Goal: Task Accomplishment & Management: Use online tool/utility

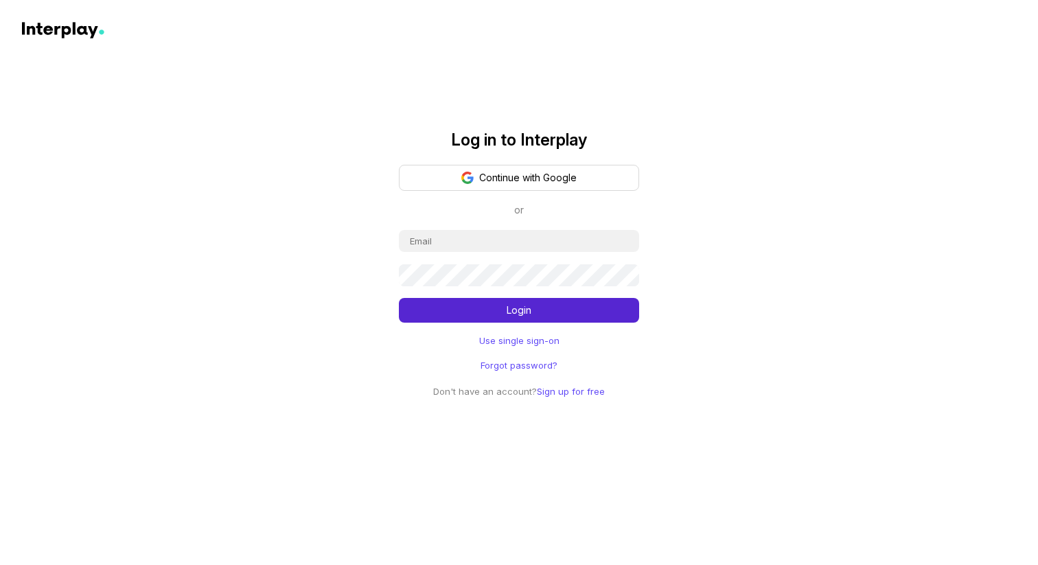
click at [580, 391] on link "Sign up for free" at bounding box center [571, 391] width 68 height 11
click at [519, 174] on button "Continue with Google" at bounding box center [519, 178] width 240 height 26
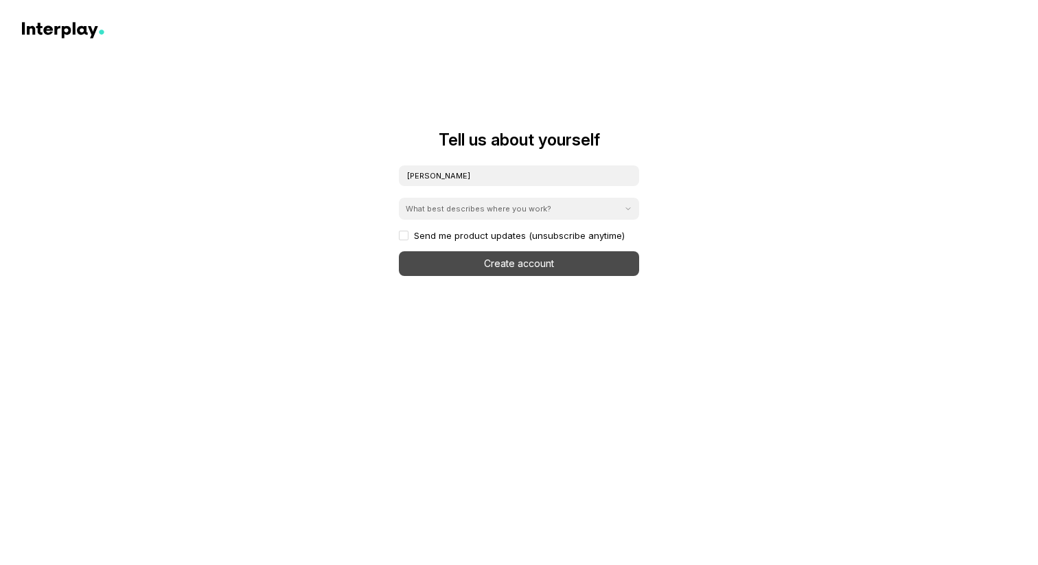
click at [508, 210] on div "What best describes where you work?" at bounding box center [479, 208] width 146 height 11
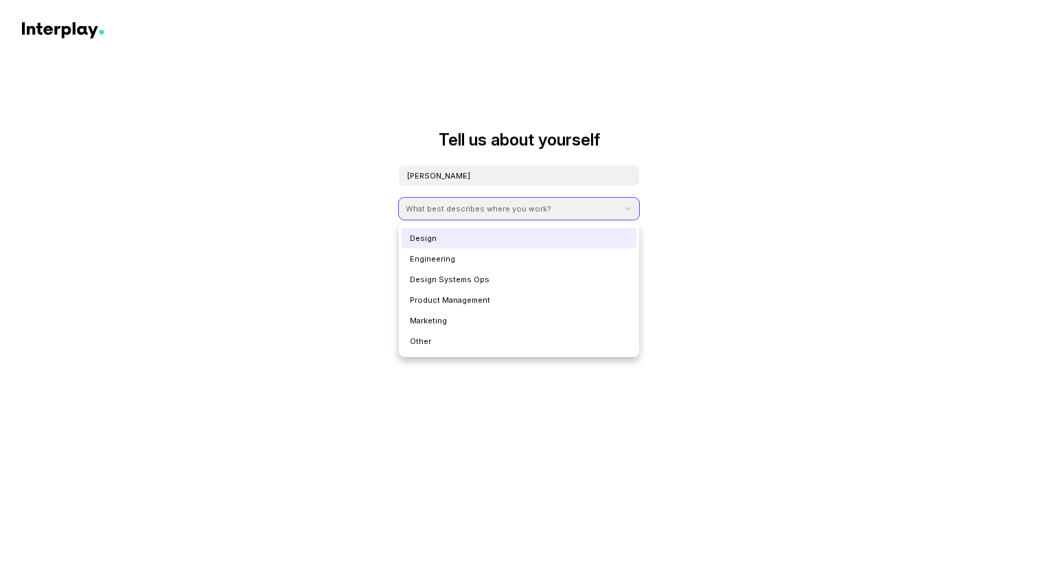
click at [474, 239] on div "Design" at bounding box center [519, 238] width 235 height 21
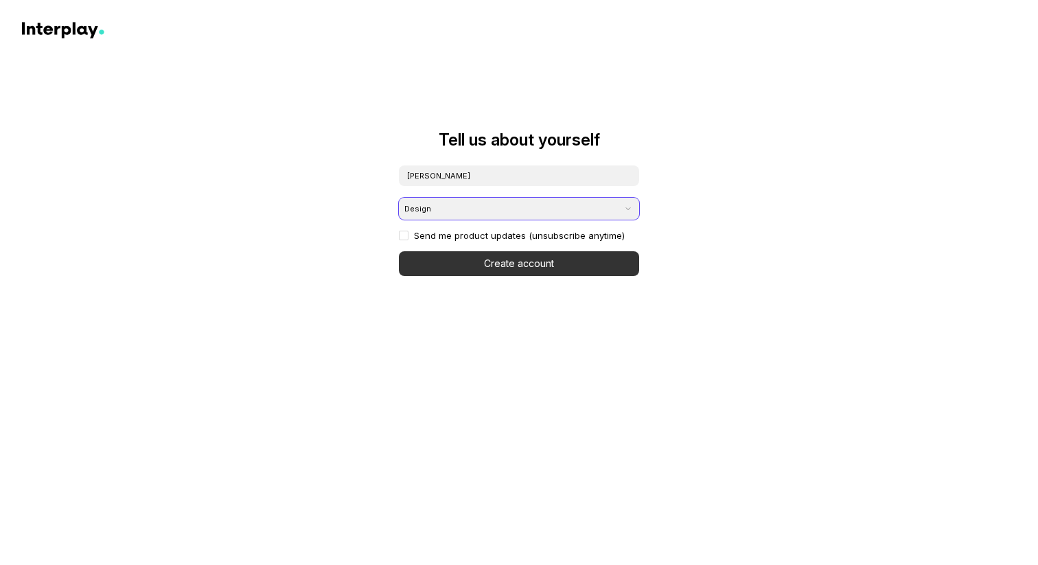
click at [471, 265] on button "Create account" at bounding box center [519, 263] width 240 height 25
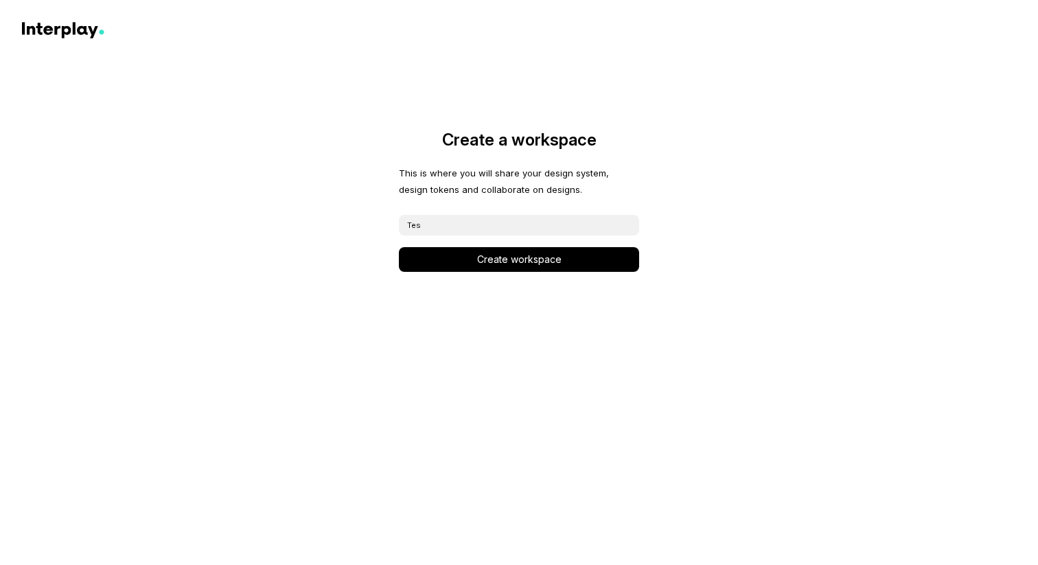
type input "Test"
click button "Create workspace" at bounding box center [519, 259] width 240 height 25
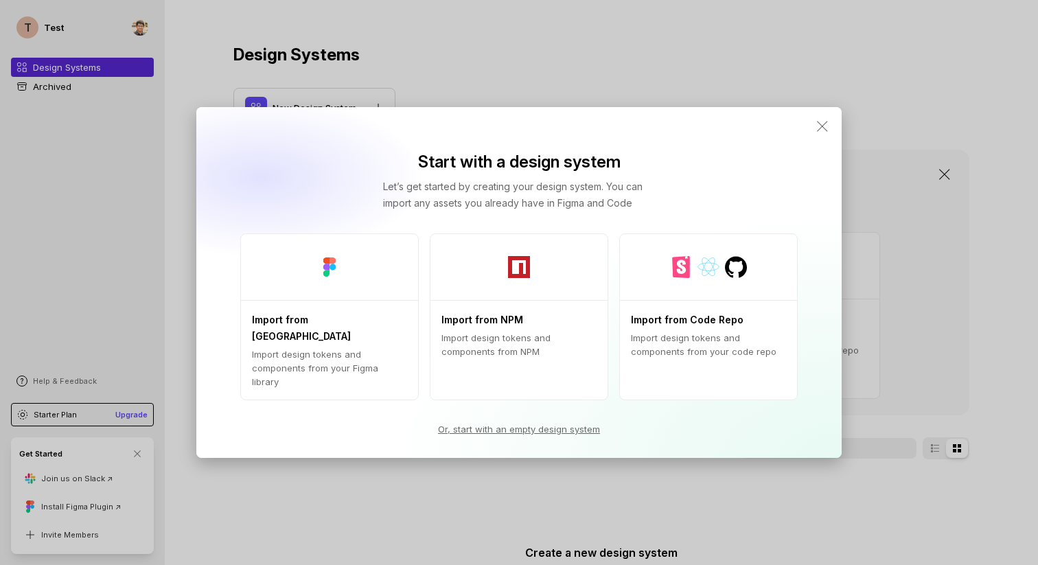
click at [494, 422] on link "Or, start with an empty design system" at bounding box center [519, 429] width 162 height 14
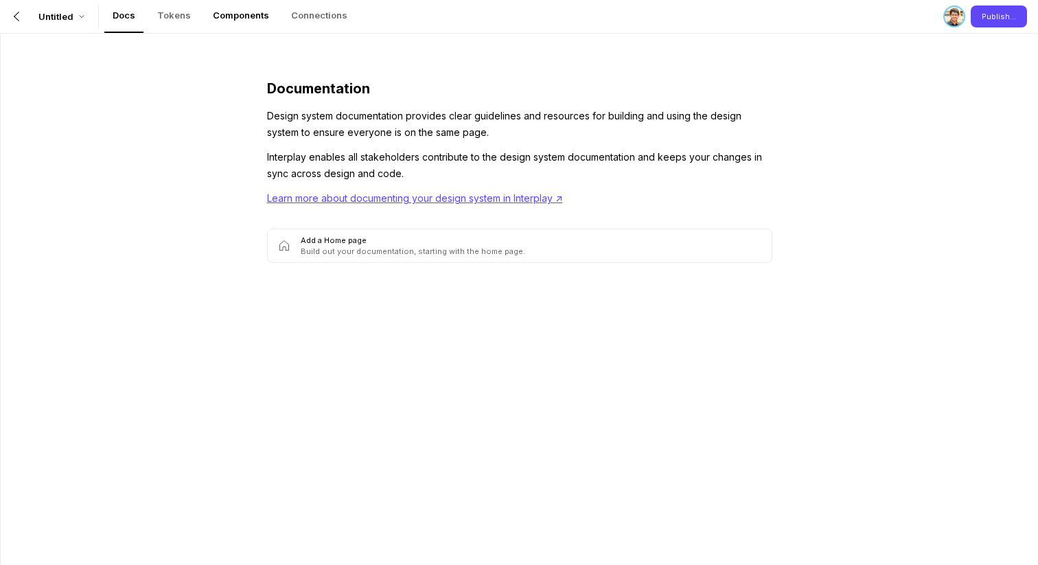
click at [244, 14] on p "Components" at bounding box center [241, 15] width 56 height 14
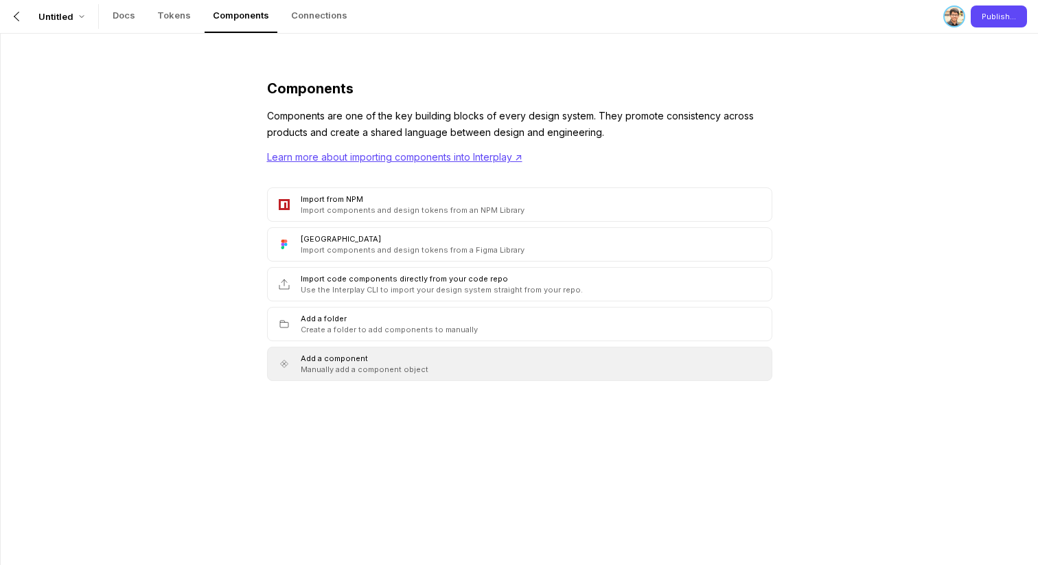
click at [322, 358] on div "Add a component" at bounding box center [334, 358] width 67 height 11
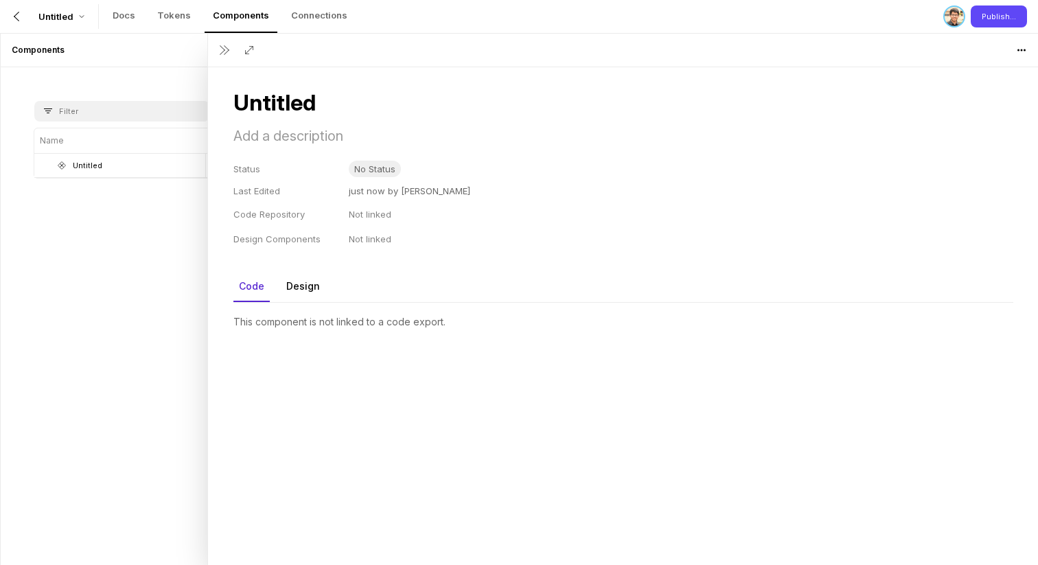
click at [297, 286] on link "Design" at bounding box center [303, 286] width 56 height 32
click at [245, 286] on link "Code" at bounding box center [251, 286] width 47 height 32
click at [229, 43] on div at bounding box center [224, 50] width 22 height 22
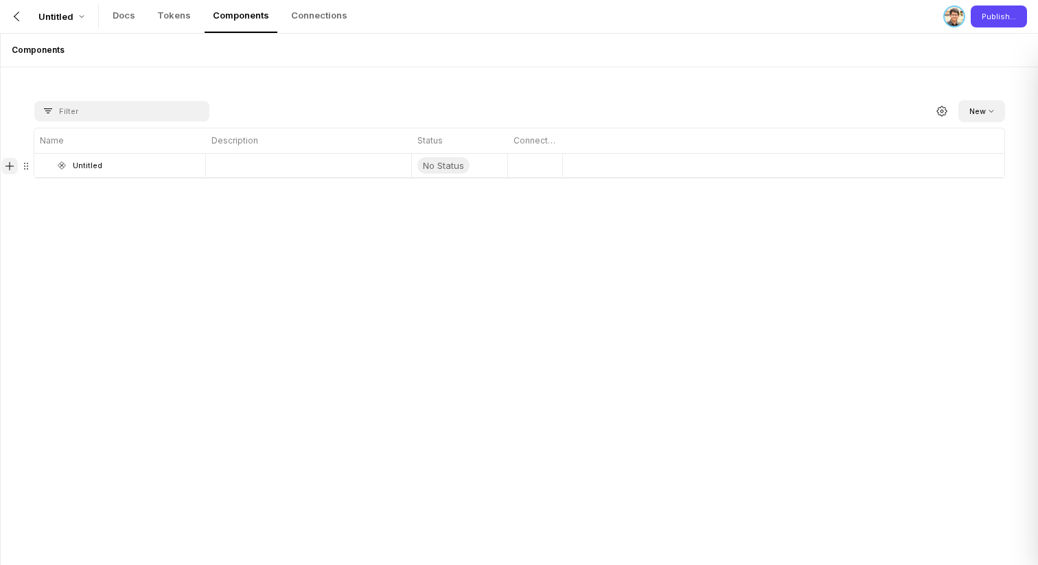
click at [14, 163] on icon at bounding box center [9, 166] width 11 height 11
click at [37, 192] on li "Add Component Below" at bounding box center [62, 192] width 115 height 19
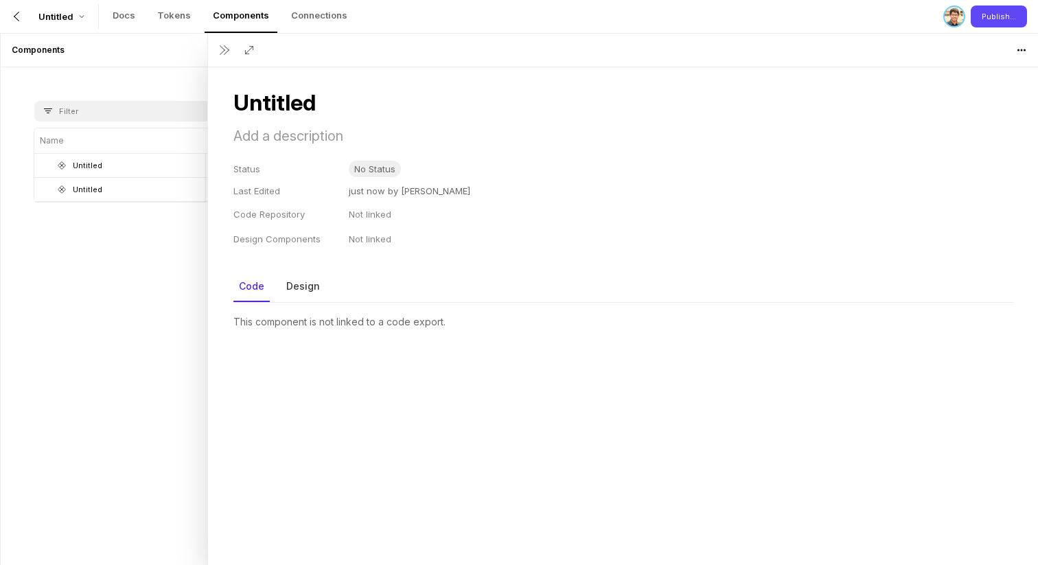
click at [441, 257] on div "Untitled Status No Status Last Edited just now by [PERSON_NAME] Code Repository…" at bounding box center [623, 248] width 824 height 362
click at [178, 13] on p "Tokens" at bounding box center [174, 15] width 34 height 14
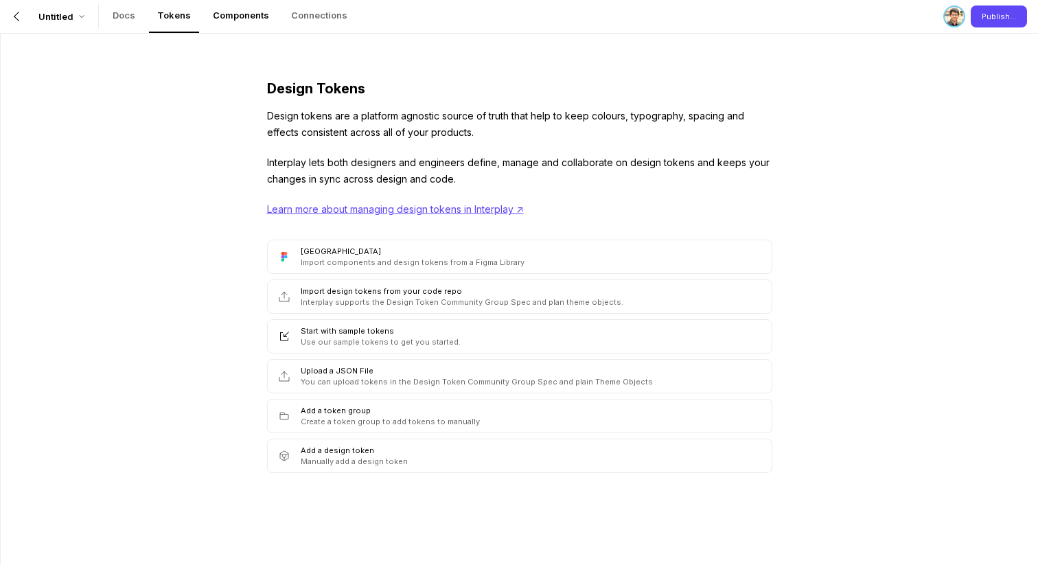
click at [241, 12] on p "Components" at bounding box center [241, 15] width 56 height 14
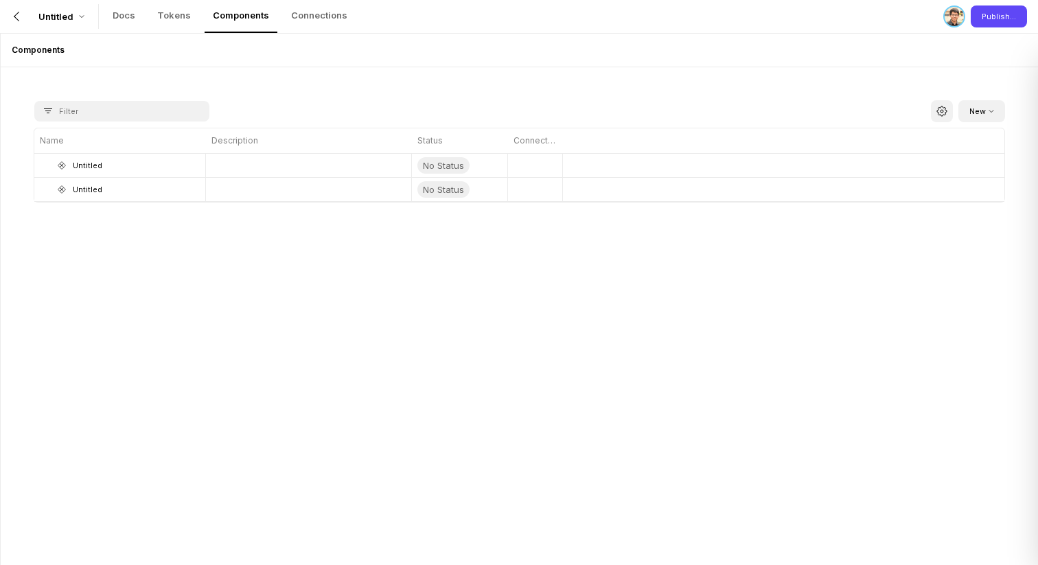
click at [947, 115] on div at bounding box center [942, 111] width 22 height 22
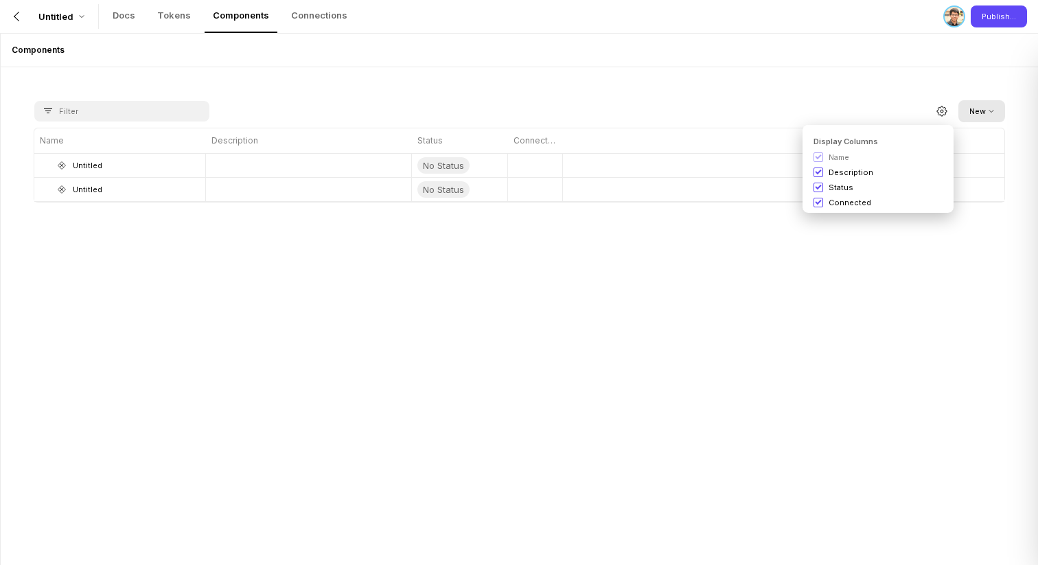
click at [993, 113] on icon at bounding box center [991, 110] width 5 height 5
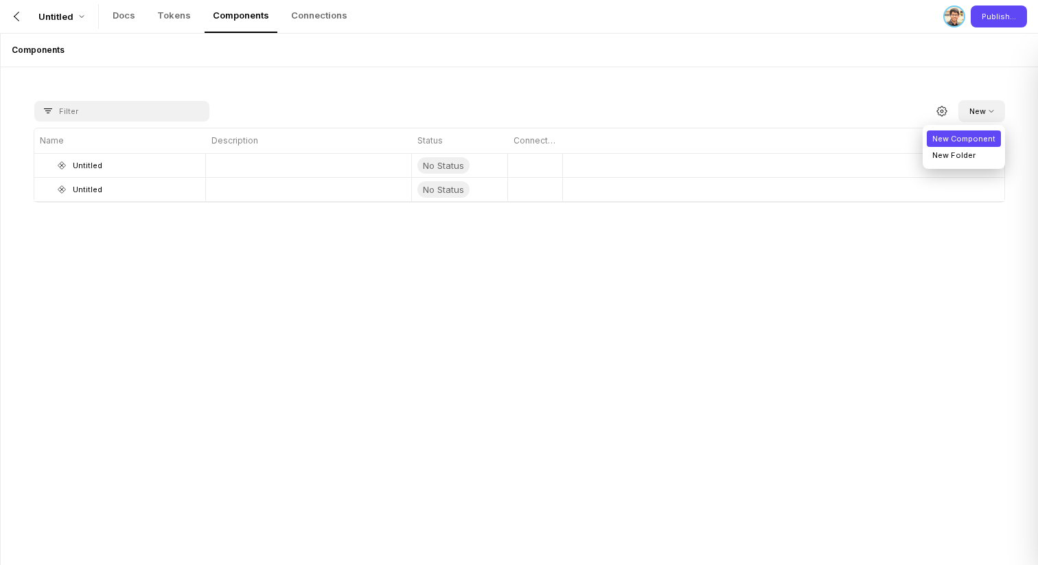
click at [979, 131] on li "New Component" at bounding box center [964, 138] width 74 height 16
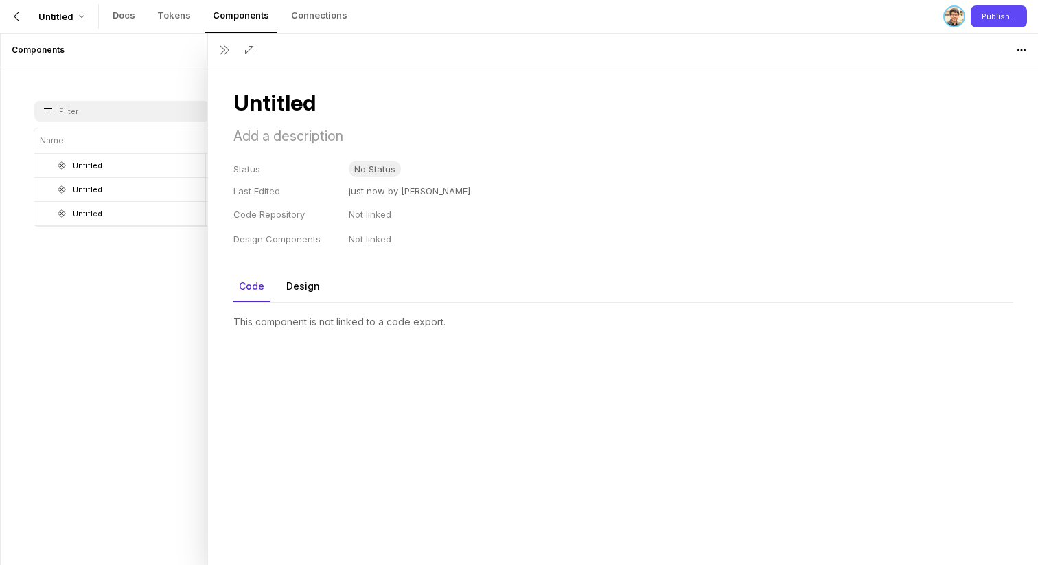
click at [311, 281] on link "Design" at bounding box center [303, 286] width 56 height 32
click at [309, 317] on p "This component is not linked to any design files." at bounding box center [623, 322] width 780 height 38
click at [246, 39] on div at bounding box center [249, 50] width 22 height 22
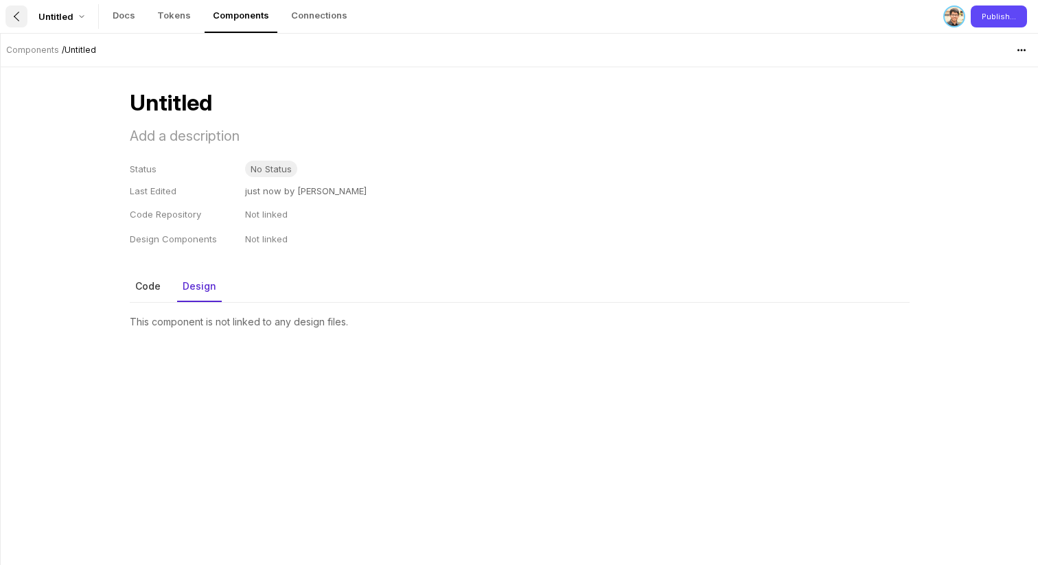
click at [19, 16] on icon at bounding box center [16, 16] width 11 height 11
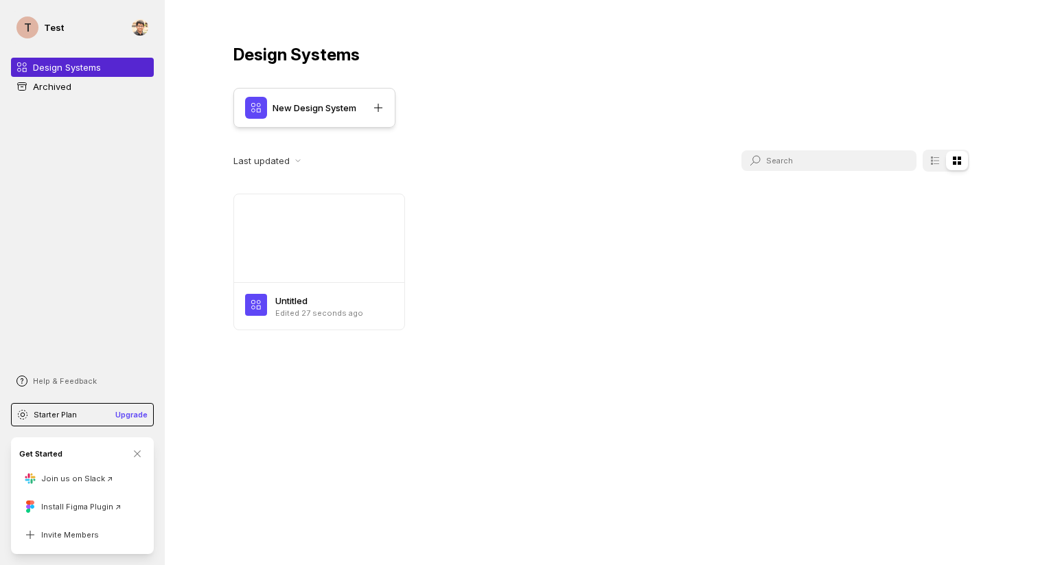
click at [344, 113] on p "New Design System" at bounding box center [315, 108] width 84 height 14
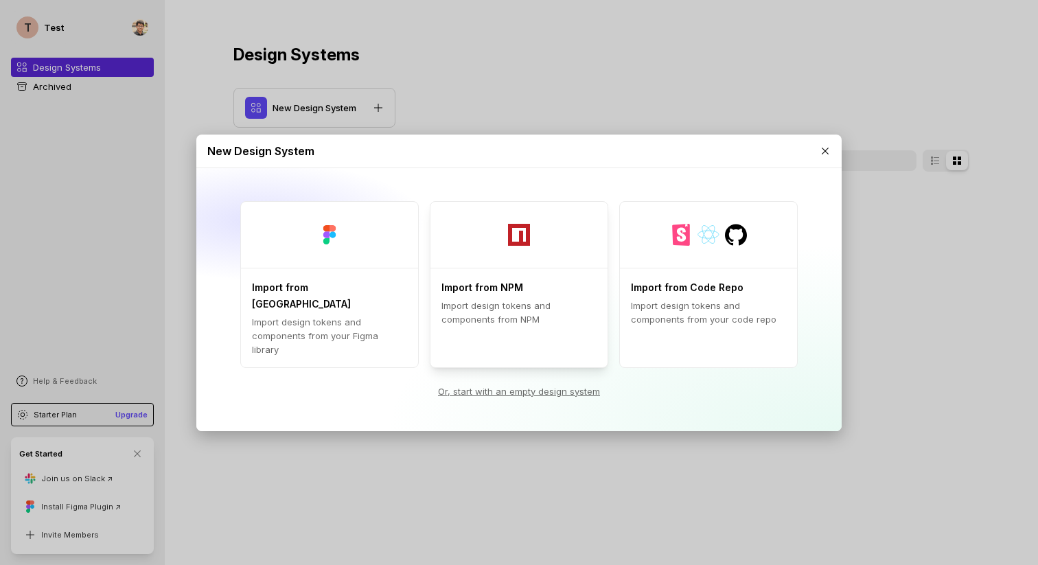
click at [500, 256] on div at bounding box center [518, 235] width 177 height 66
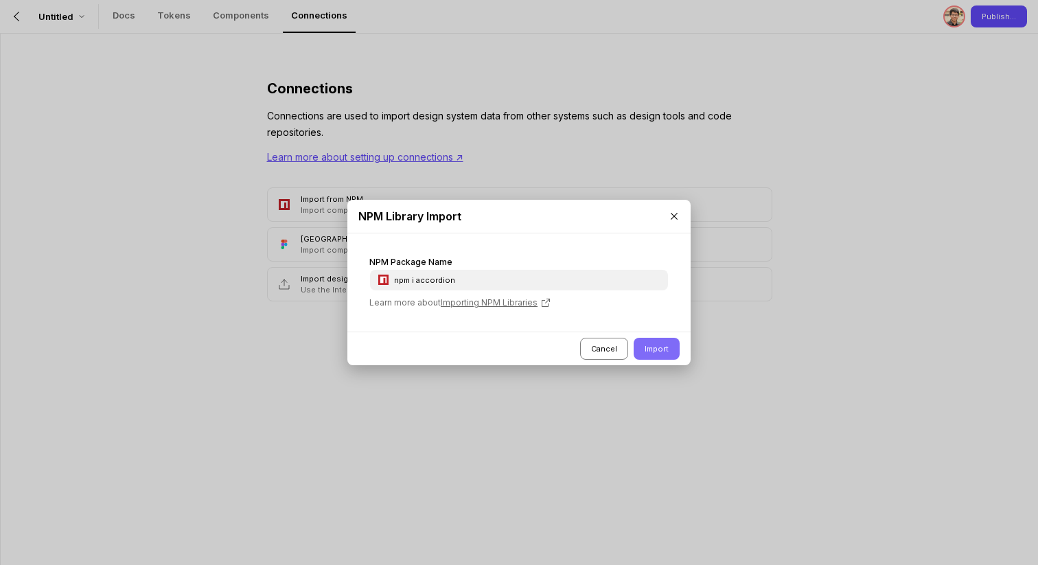
type input "npm i accordion"
click at [664, 351] on button "Import" at bounding box center [657, 349] width 46 height 22
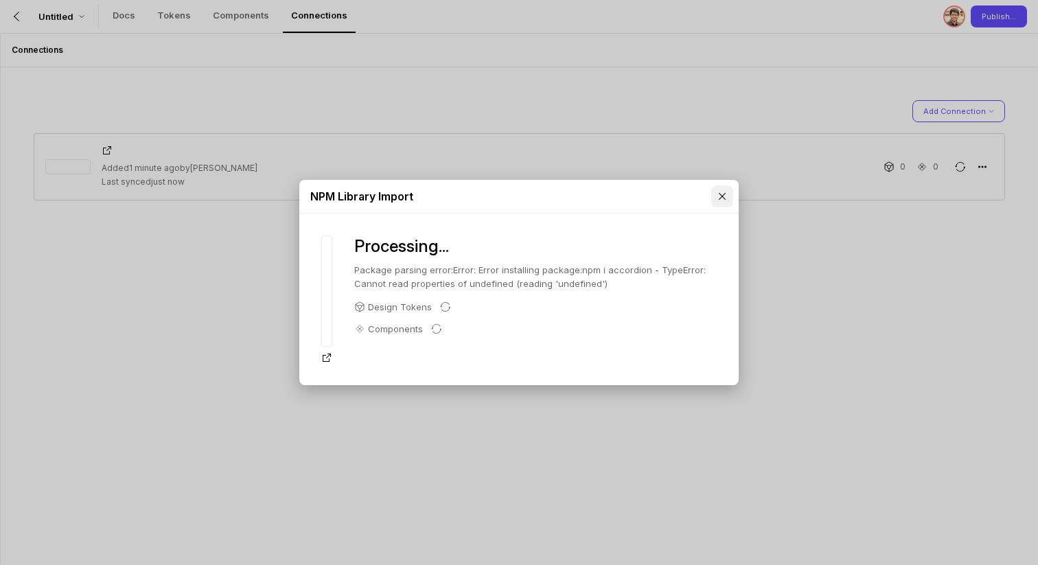
click at [721, 196] on icon at bounding box center [722, 196] width 11 height 11
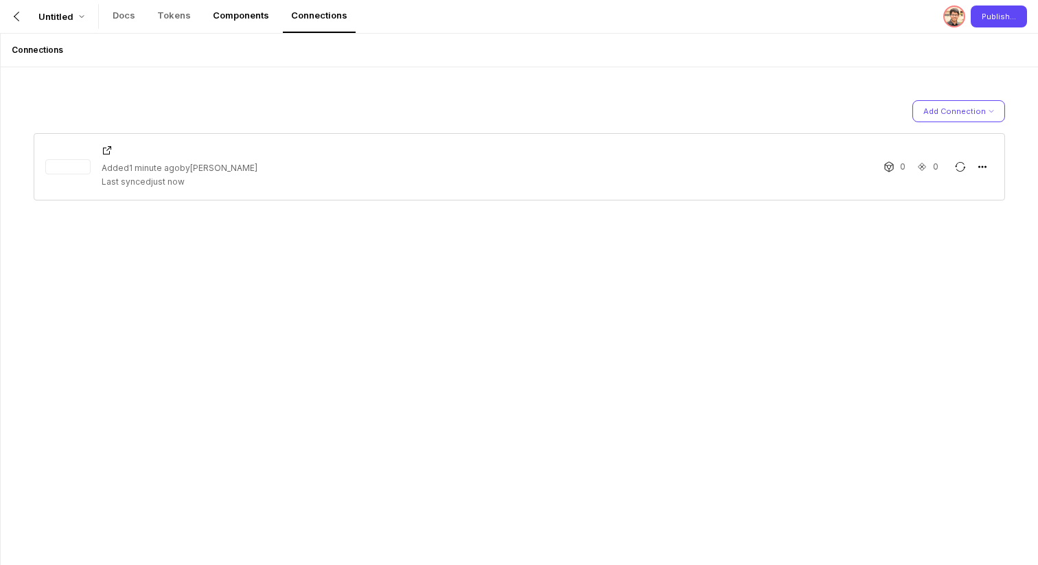
click at [245, 13] on p "Components" at bounding box center [241, 15] width 56 height 14
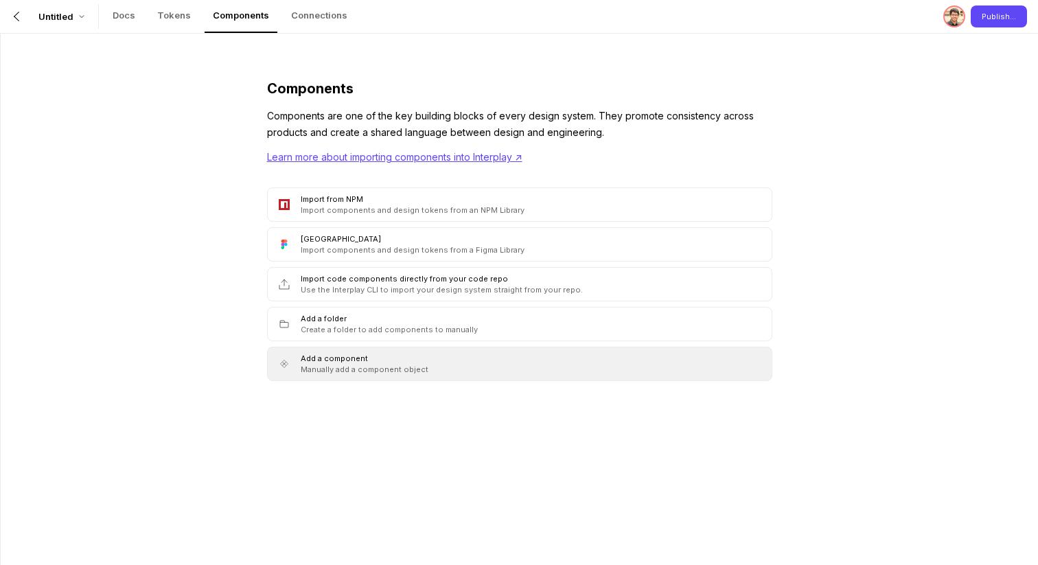
click at [347, 368] on p "Manually add a component object" at bounding box center [365, 369] width 128 height 11
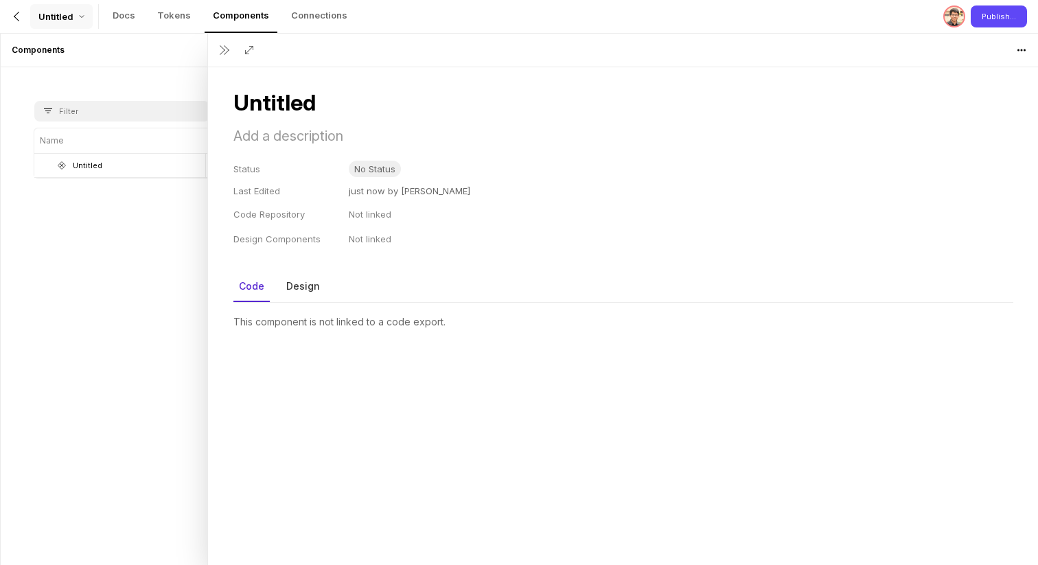
click at [55, 10] on p "Untitled" at bounding box center [55, 17] width 35 height 14
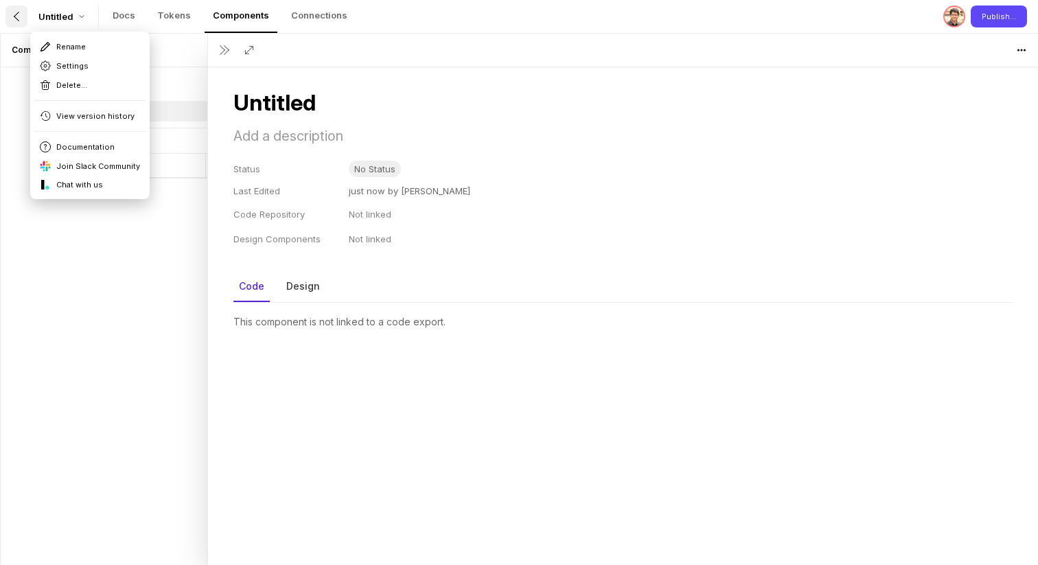
click at [27, 11] on div at bounding box center [16, 16] width 22 height 22
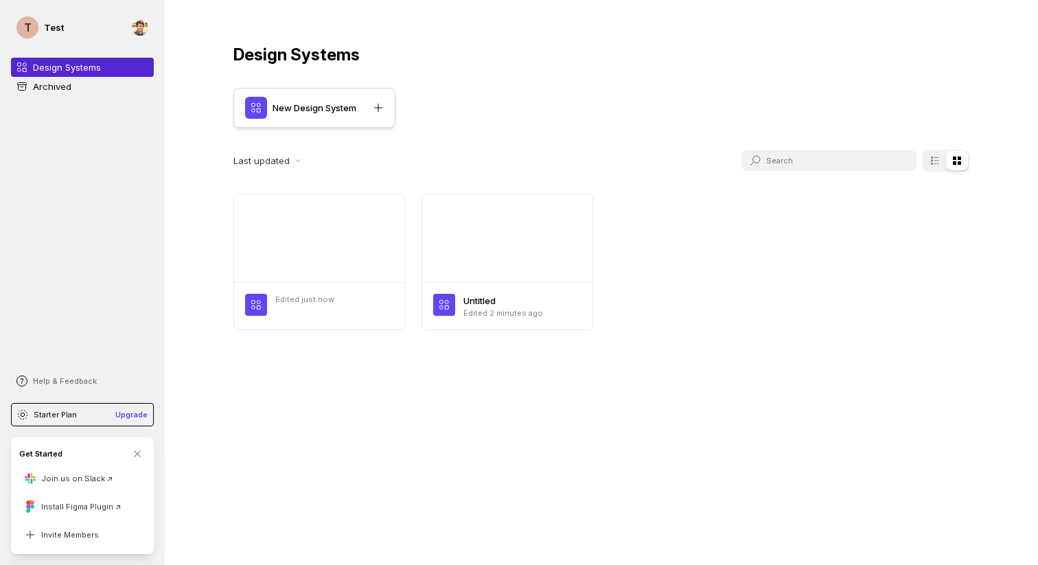
click at [356, 102] on p "New Design System" at bounding box center [315, 108] width 84 height 14
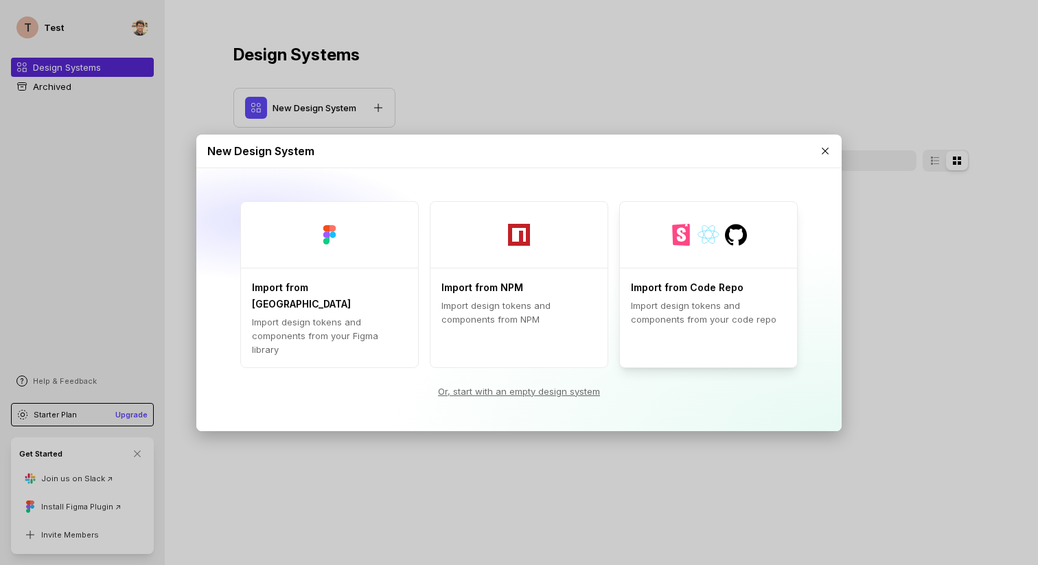
click at [728, 289] on div "Import from Code Repo Import design tokens and components from your code repo" at bounding box center [708, 302] width 177 height 69
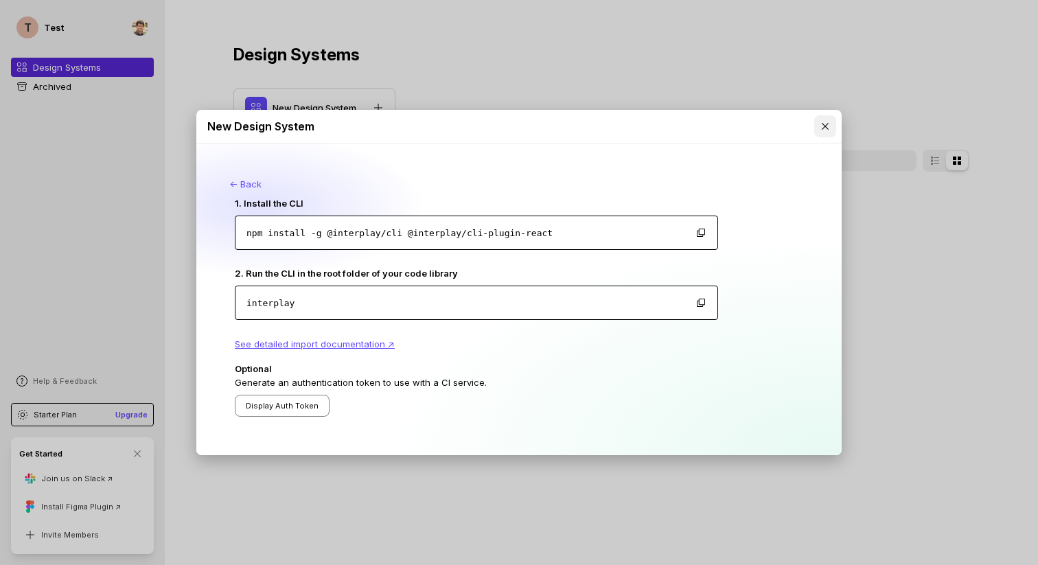
click at [826, 127] on icon at bounding box center [825, 126] width 7 height 7
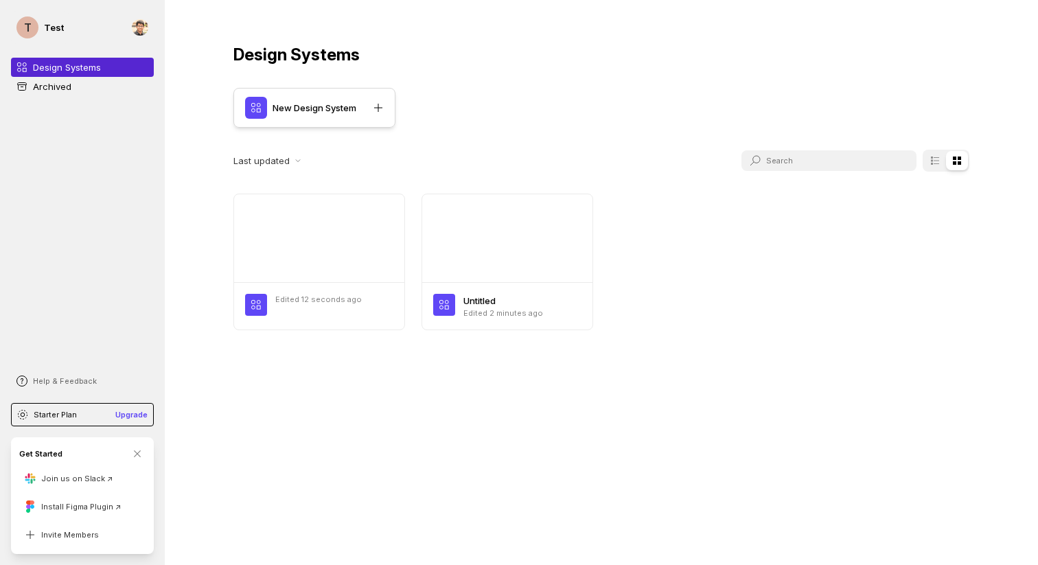
click at [347, 111] on p "New Design System" at bounding box center [315, 108] width 84 height 14
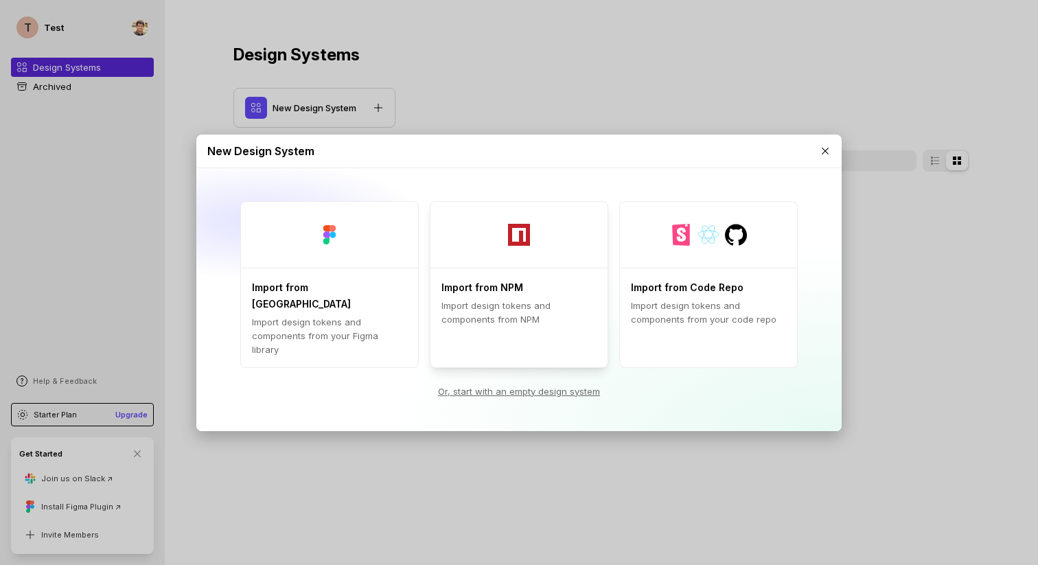
click at [543, 268] on div at bounding box center [518, 235] width 177 height 66
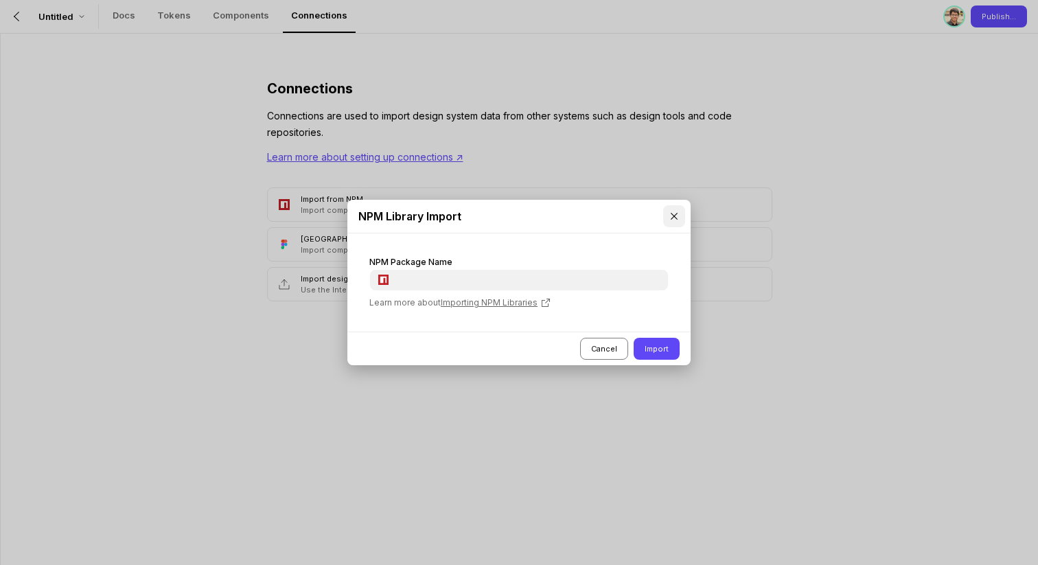
click at [676, 221] on icon at bounding box center [674, 216] width 11 height 11
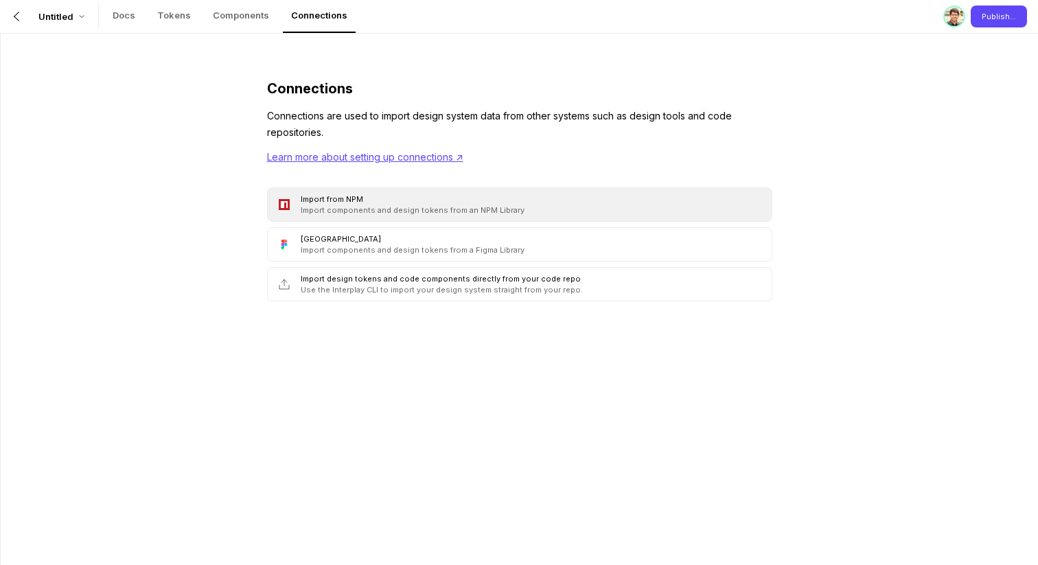
click at [534, 207] on div "Import from NPM Import components and design tokens from an NPM Library" at bounding box center [533, 205] width 465 height 22
